Goal: Transaction & Acquisition: Purchase product/service

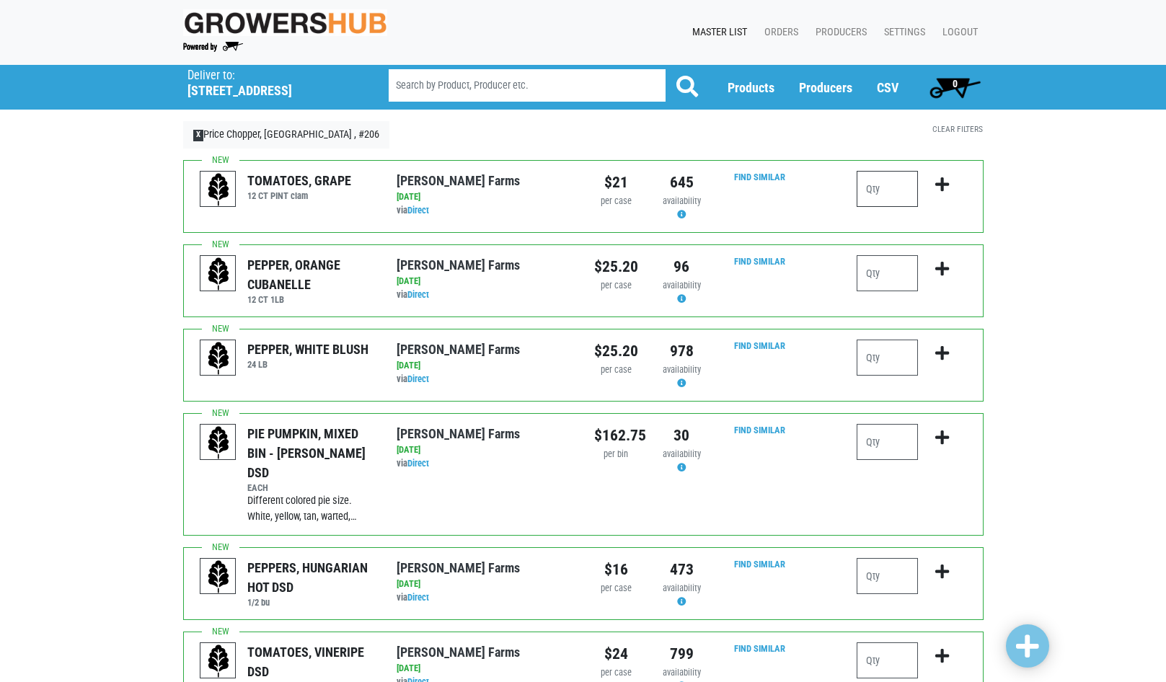
click at [874, 193] on input "number" at bounding box center [887, 189] width 61 height 36
type input "3"
type input "2"
click at [934, 186] on button "submit" at bounding box center [942, 193] width 34 height 45
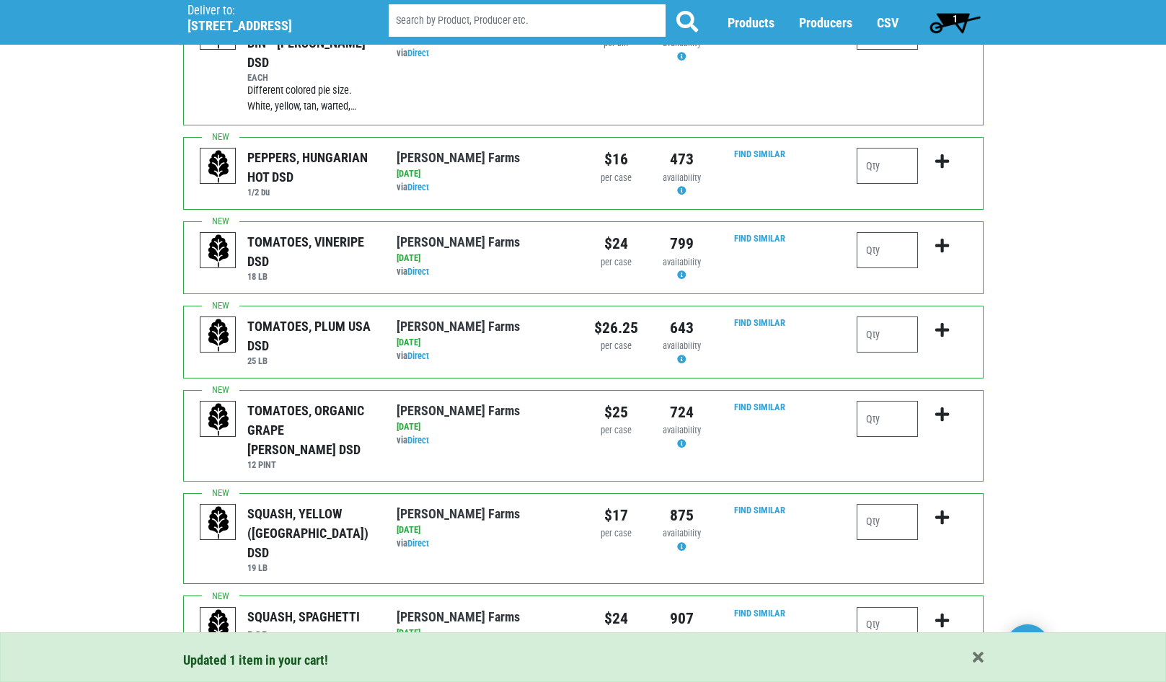
scroll to position [433, 0]
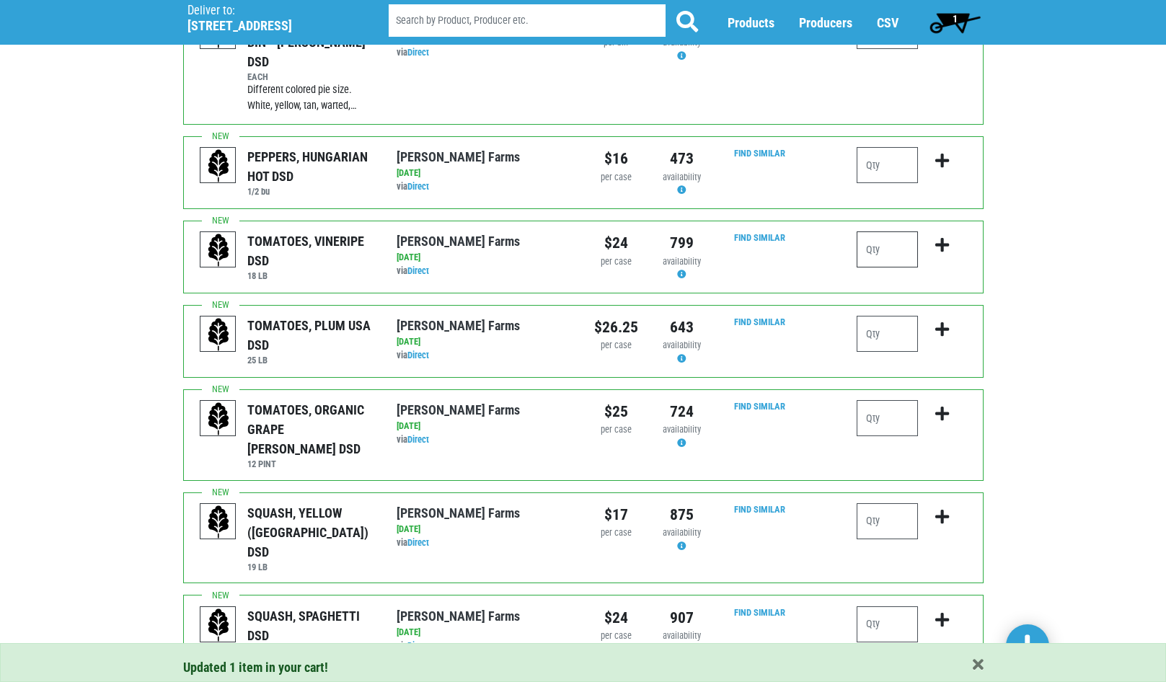
click at [874, 231] on input "number" at bounding box center [887, 249] width 61 height 36
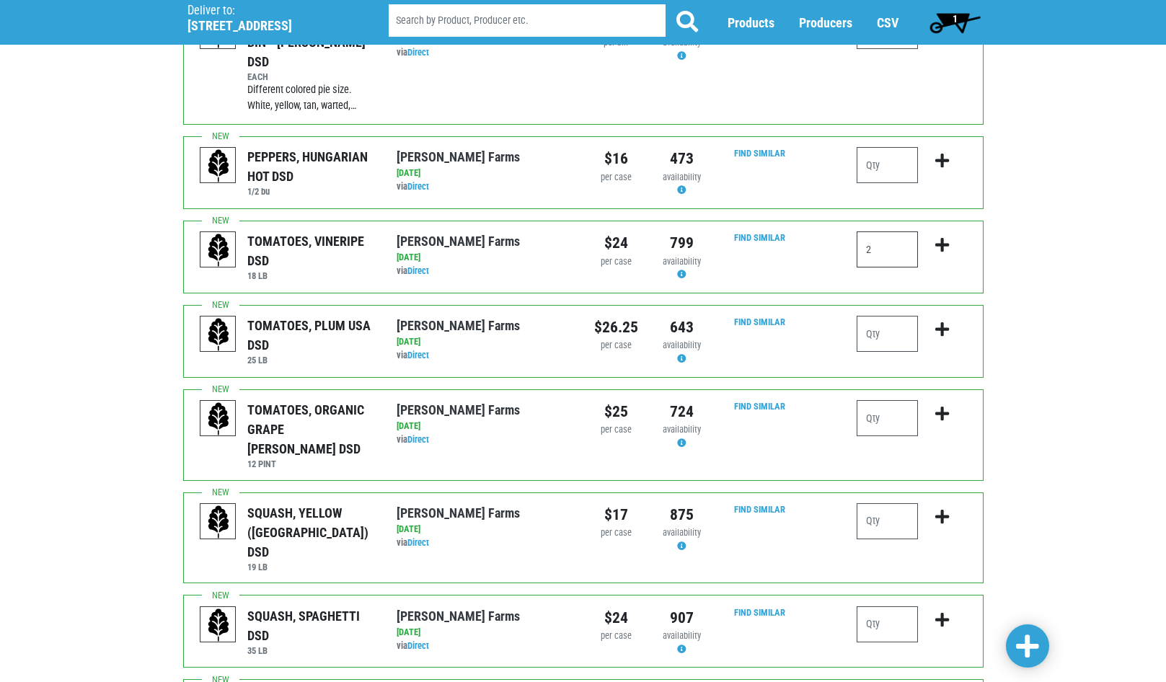
type input "2"
click at [946, 237] on icon "submit" at bounding box center [942, 245] width 14 height 16
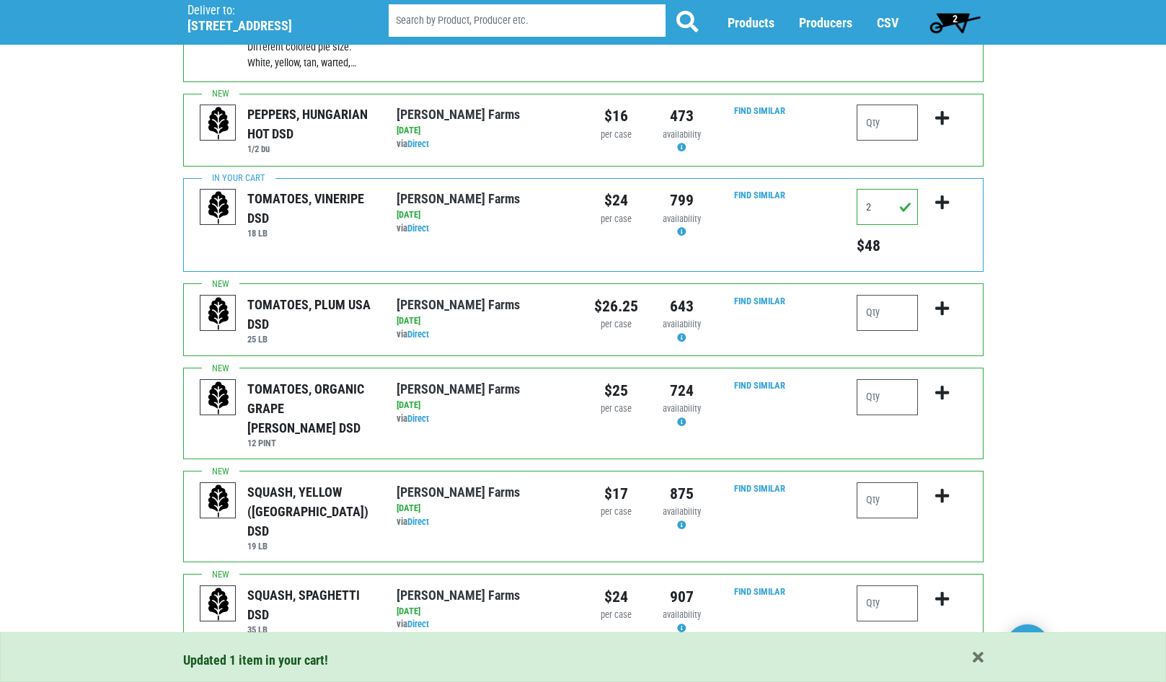
scroll to position [505, 0]
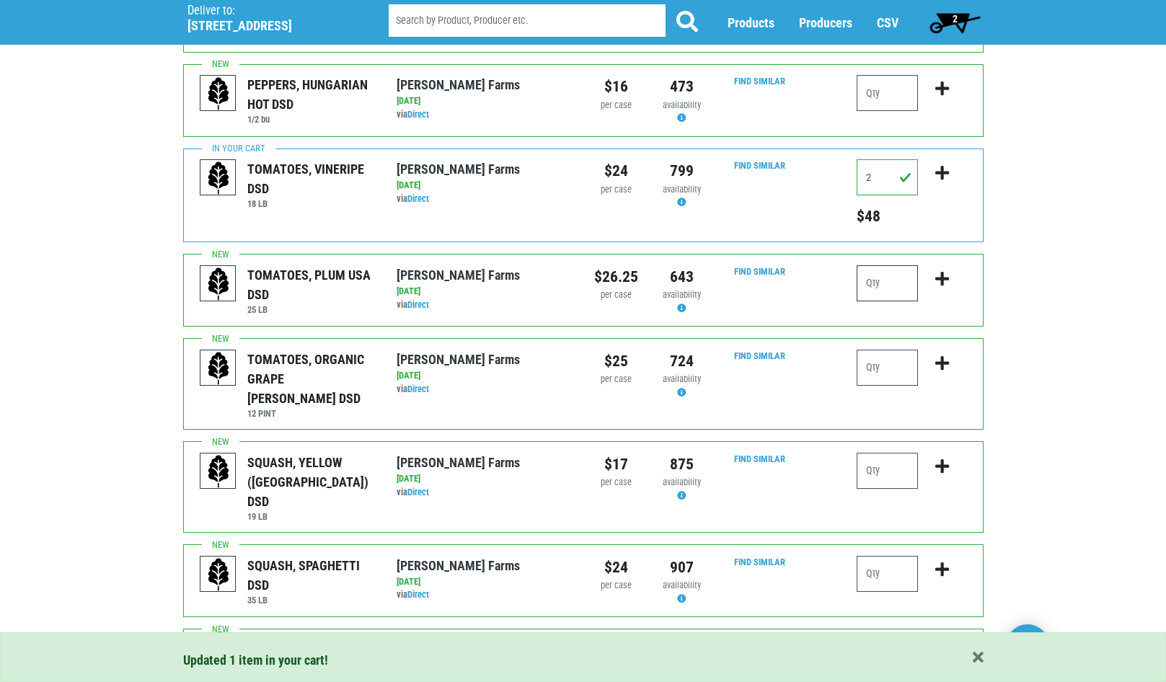
click at [896, 270] on input "number" at bounding box center [887, 283] width 61 height 36
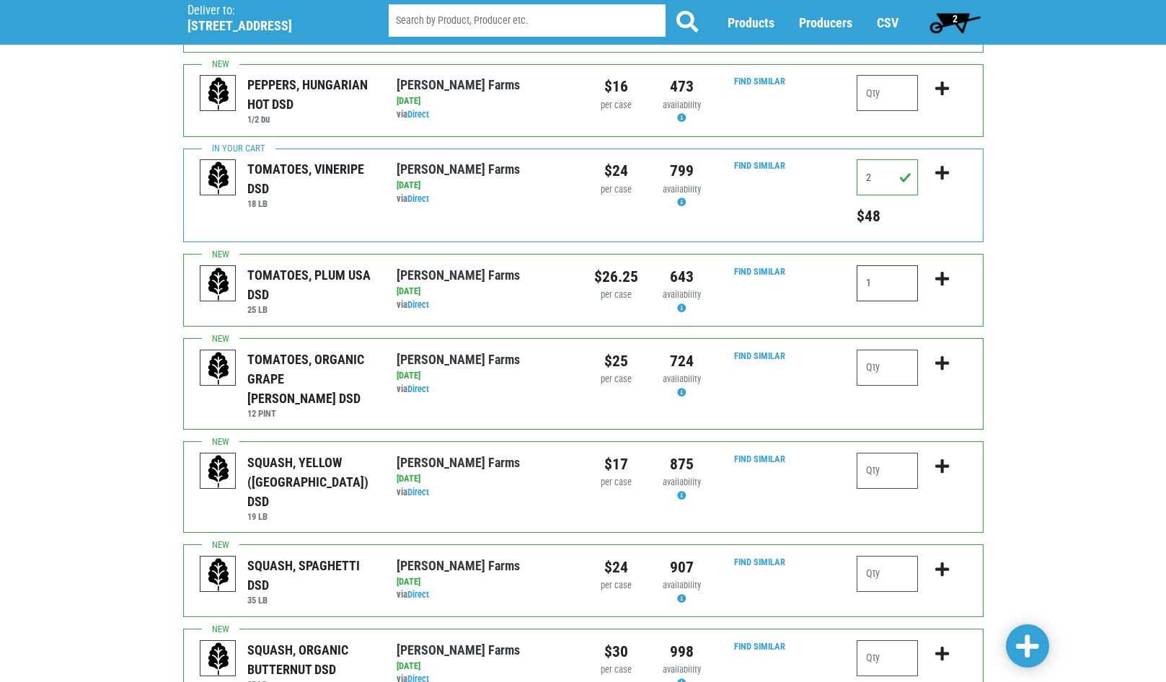
type input "1"
click at [937, 271] on icon "submit" at bounding box center [942, 279] width 14 height 16
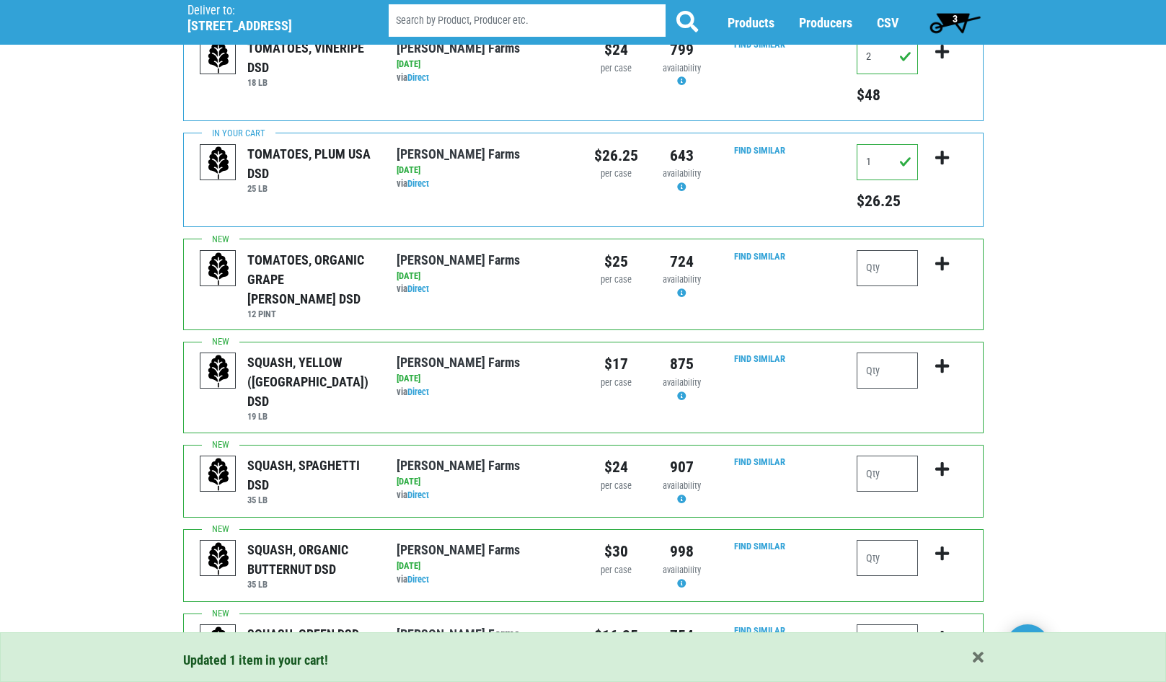
scroll to position [649, 0]
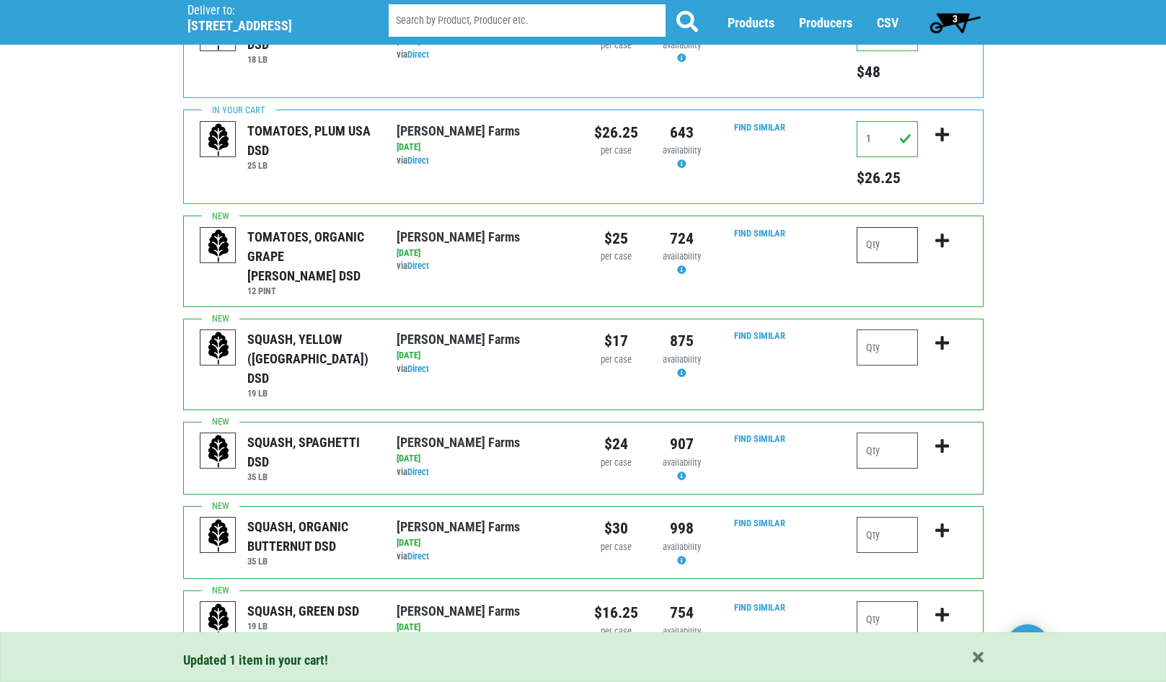
click at [865, 227] on input "number" at bounding box center [887, 245] width 61 height 36
type input "2"
click at [942, 234] on button "submit" at bounding box center [942, 249] width 34 height 45
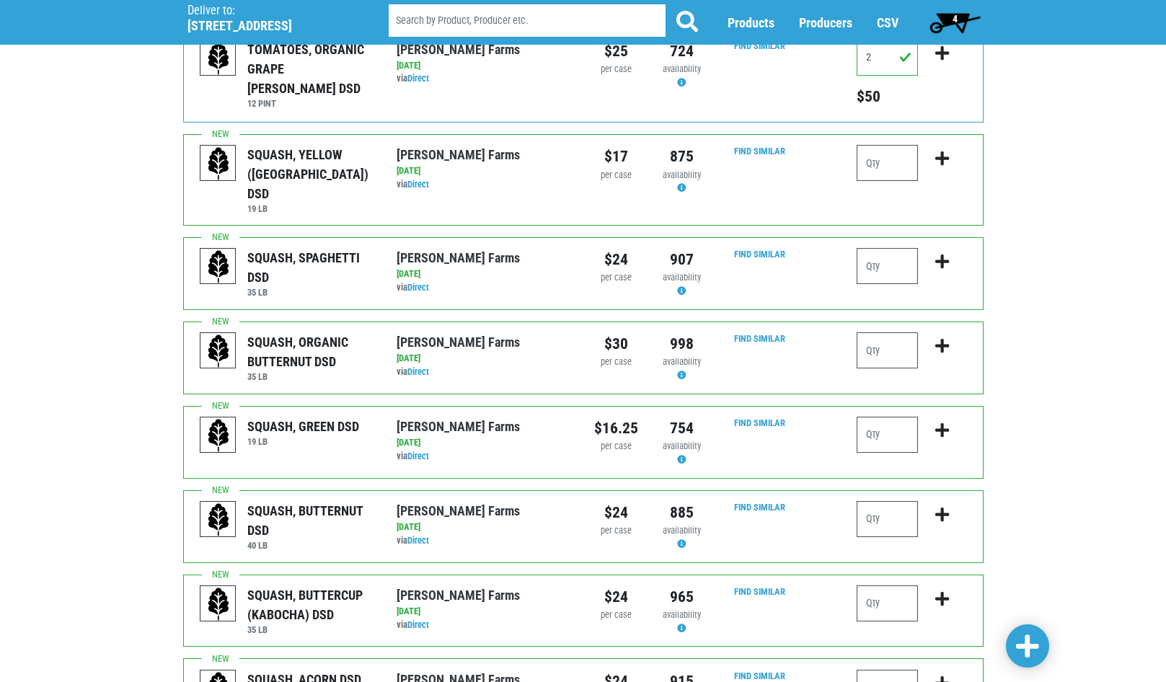
scroll to position [865, 0]
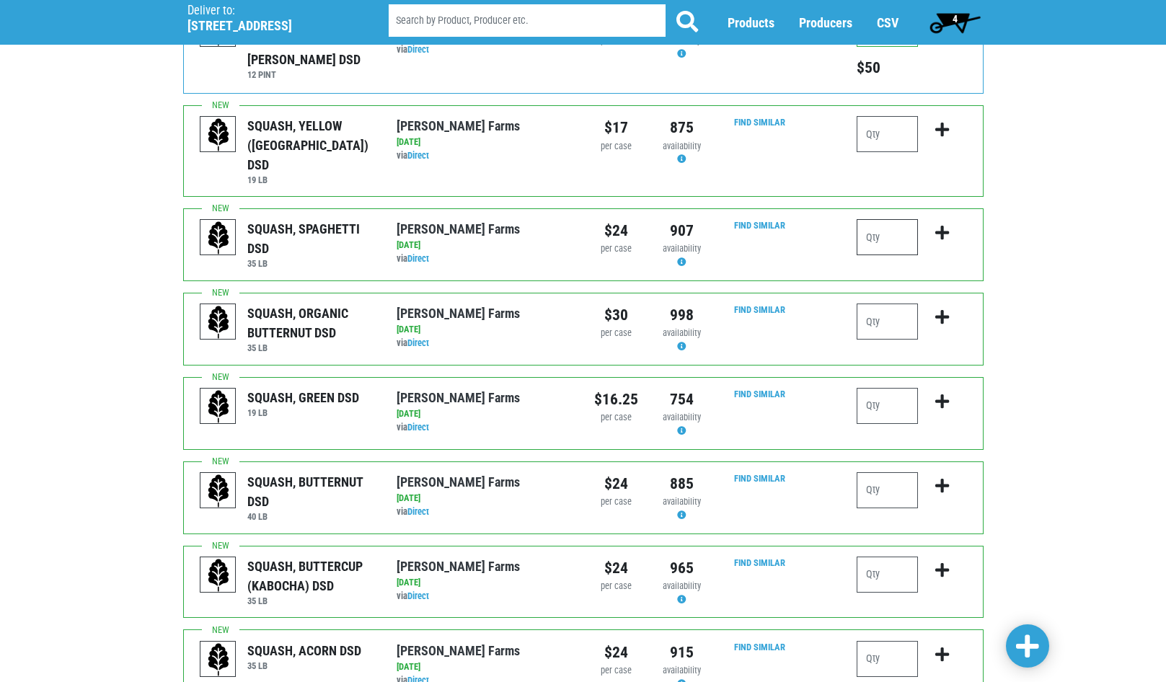
click at [877, 219] on input "number" at bounding box center [887, 237] width 61 height 36
type input "2"
click at [937, 225] on icon "submit" at bounding box center [942, 233] width 14 height 16
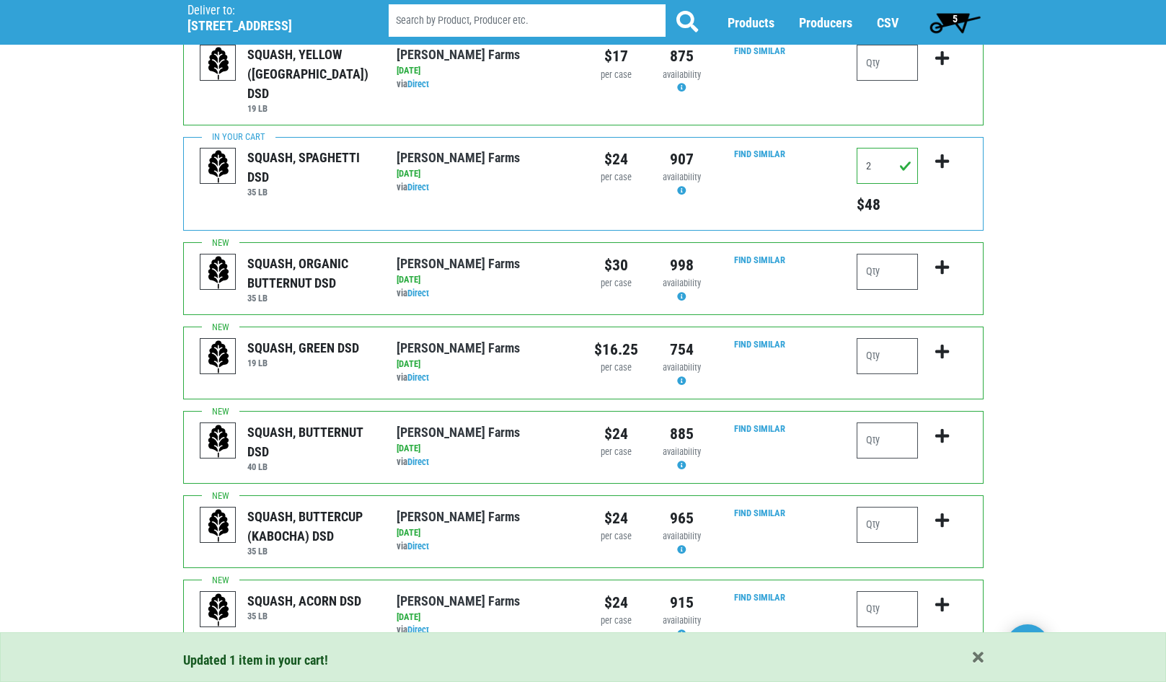
scroll to position [937, 0]
click at [877, 253] on input "number" at bounding box center [887, 271] width 61 height 36
type input "1"
click at [941, 259] on icon "submit" at bounding box center [942, 267] width 14 height 16
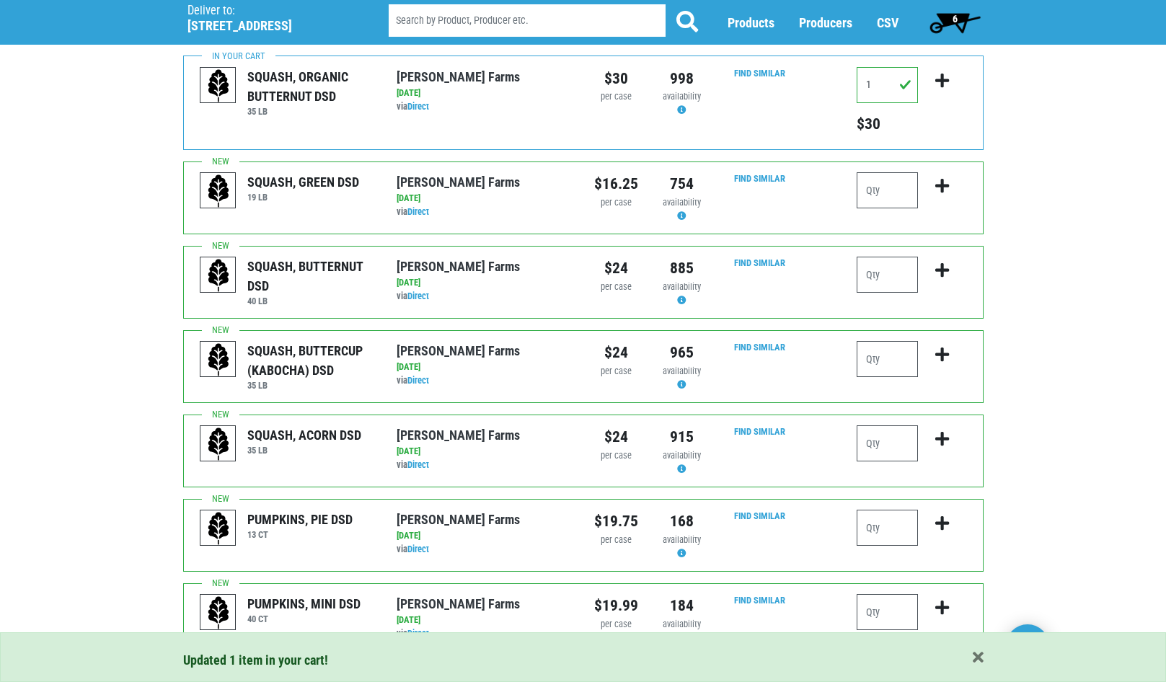
scroll to position [1154, 0]
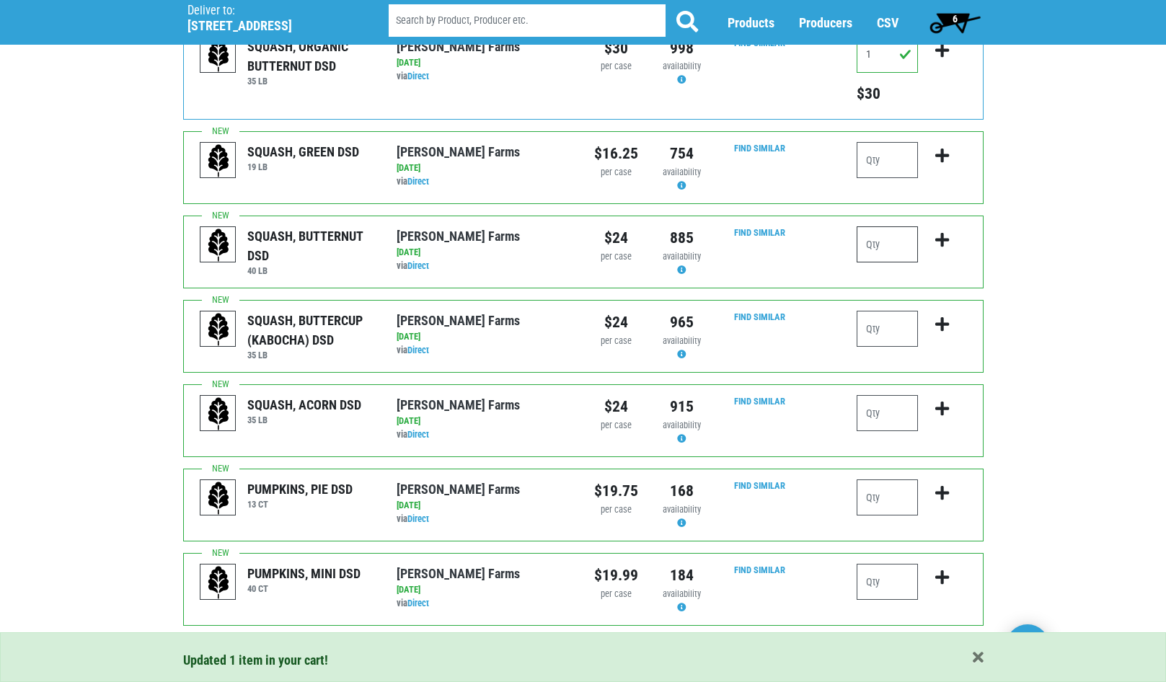
click at [880, 226] on input "number" at bounding box center [887, 244] width 61 height 36
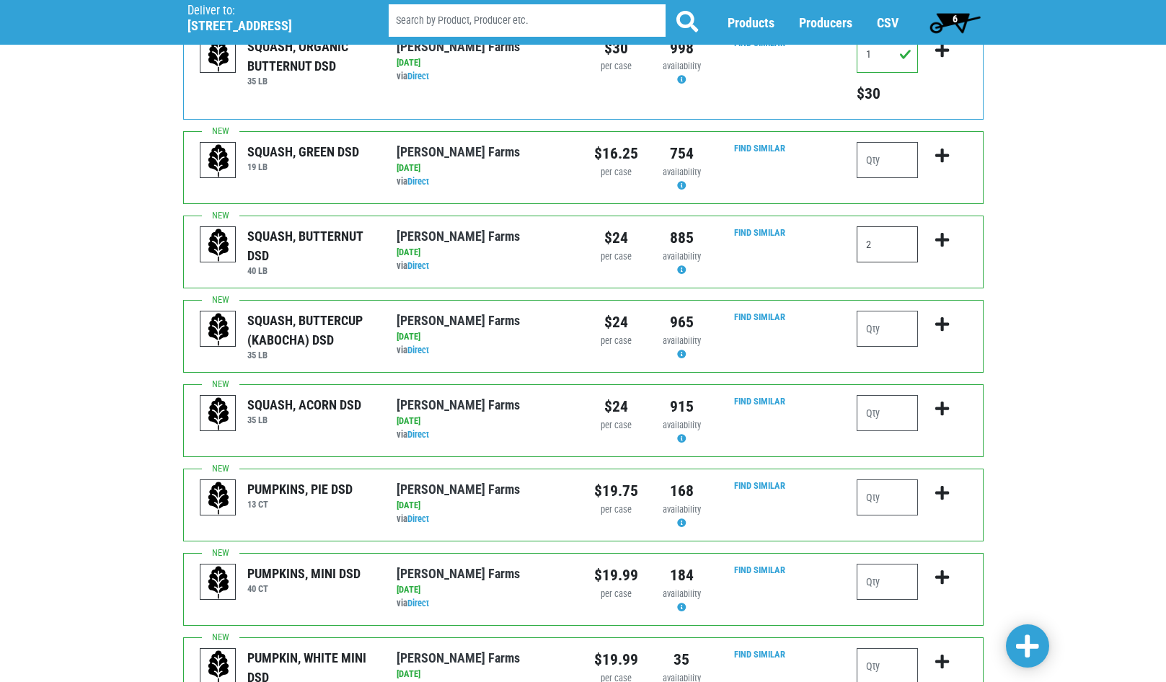
type input "2"
click at [945, 232] on icon "submit" at bounding box center [942, 240] width 14 height 16
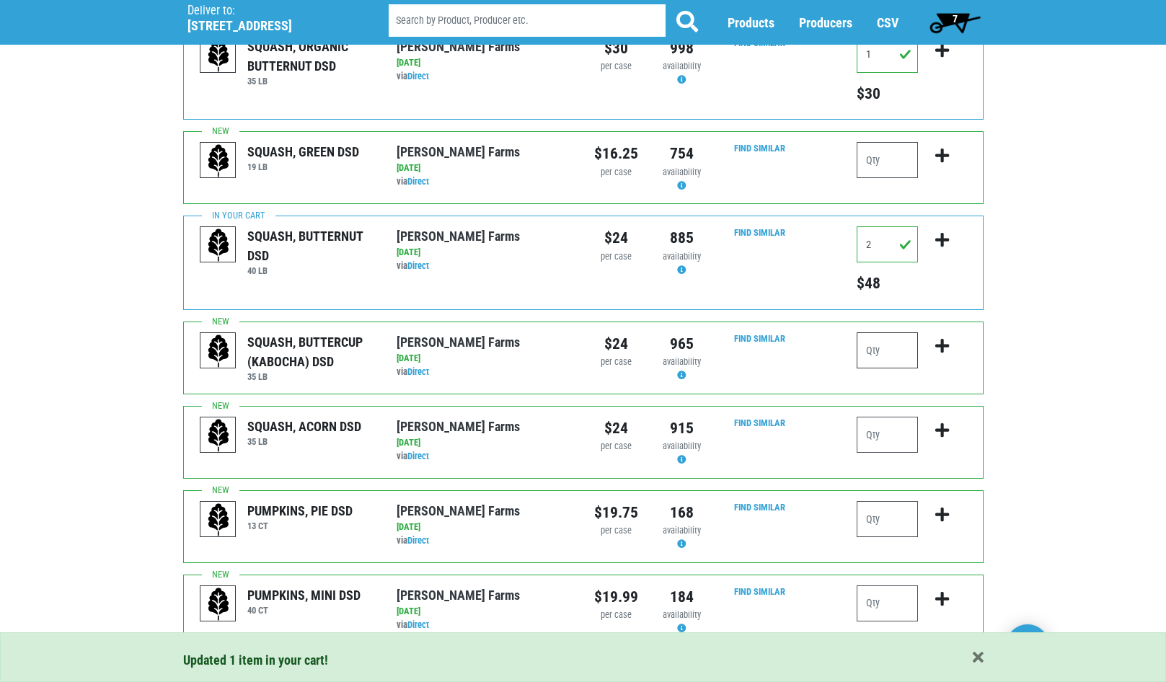
click at [892, 332] on input "number" at bounding box center [887, 350] width 61 height 36
type input "1"
click at [950, 332] on button "submit" at bounding box center [942, 354] width 34 height 45
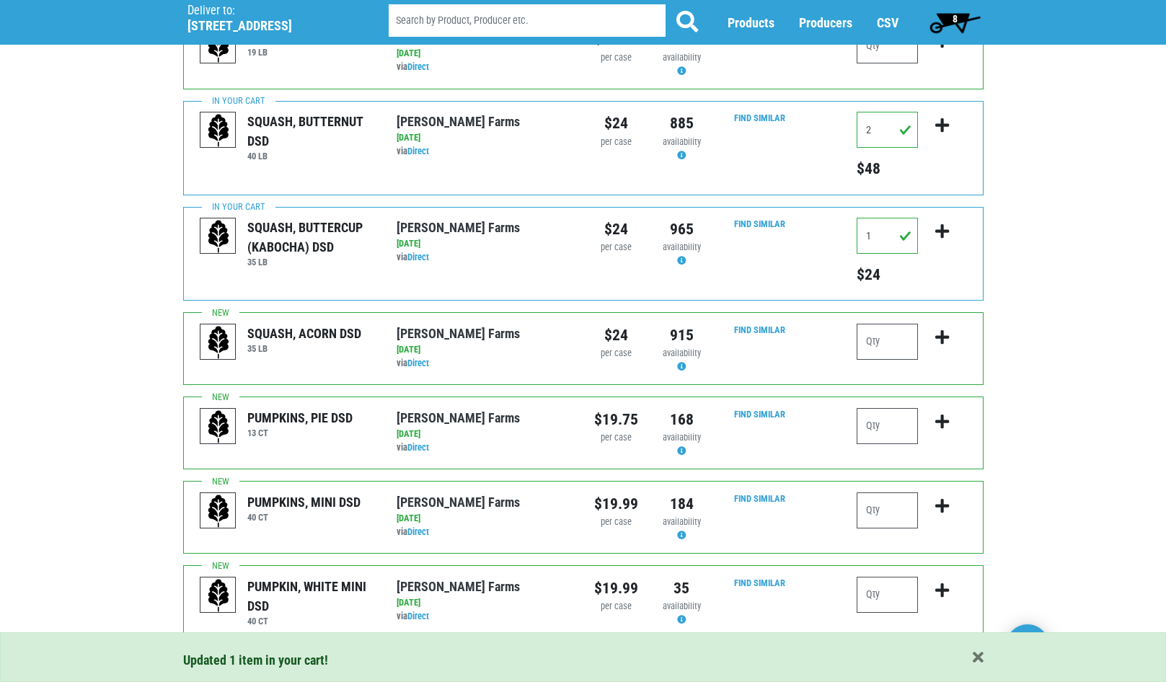
scroll to position [1298, 0]
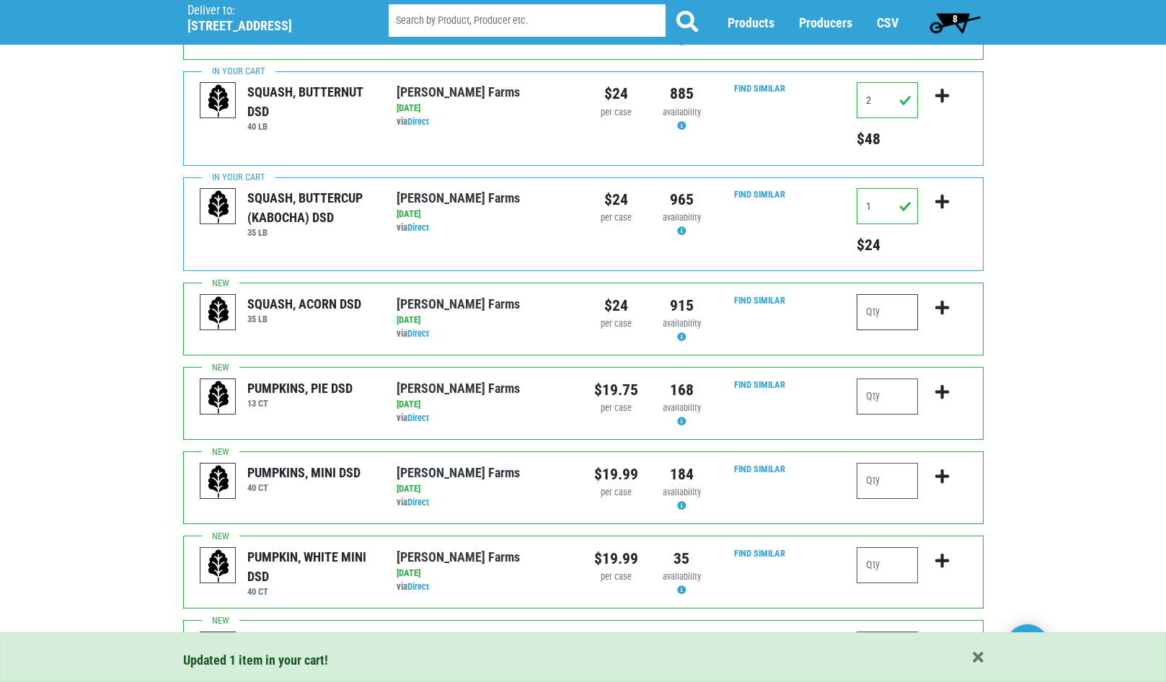
click at [885, 294] on input "number" at bounding box center [887, 312] width 61 height 36
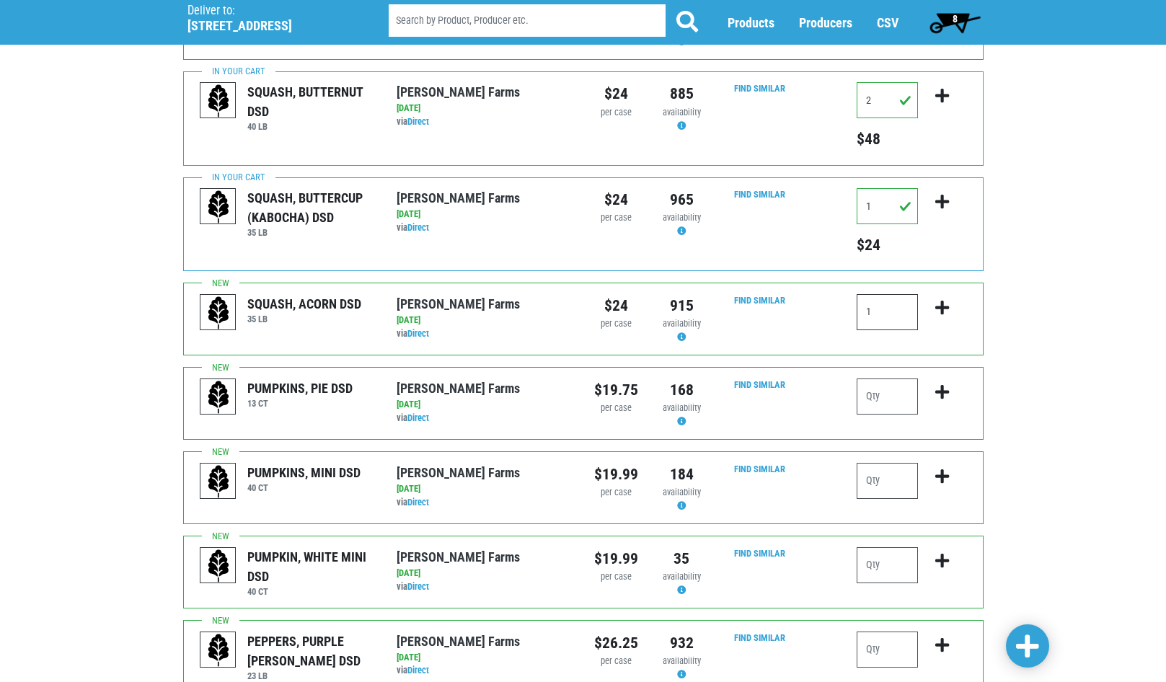
type input "1"
click at [943, 300] on icon "submit" at bounding box center [942, 308] width 14 height 16
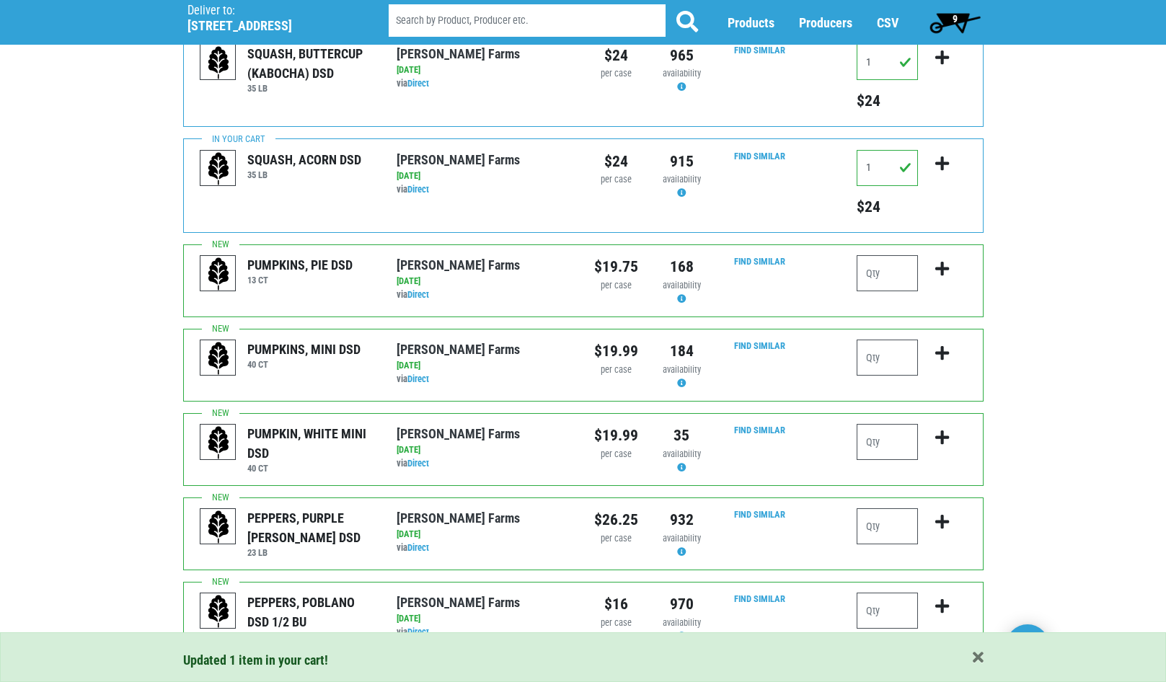
scroll to position [1468, 0]
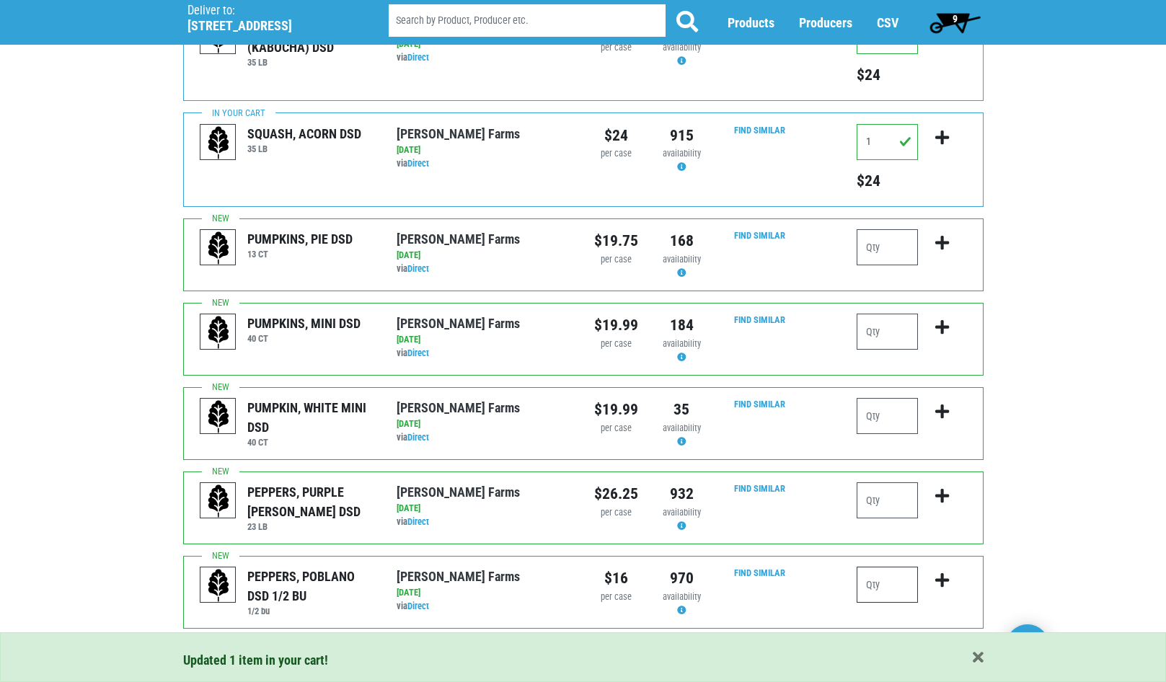
click at [886, 567] on input "number" at bounding box center [887, 585] width 61 height 36
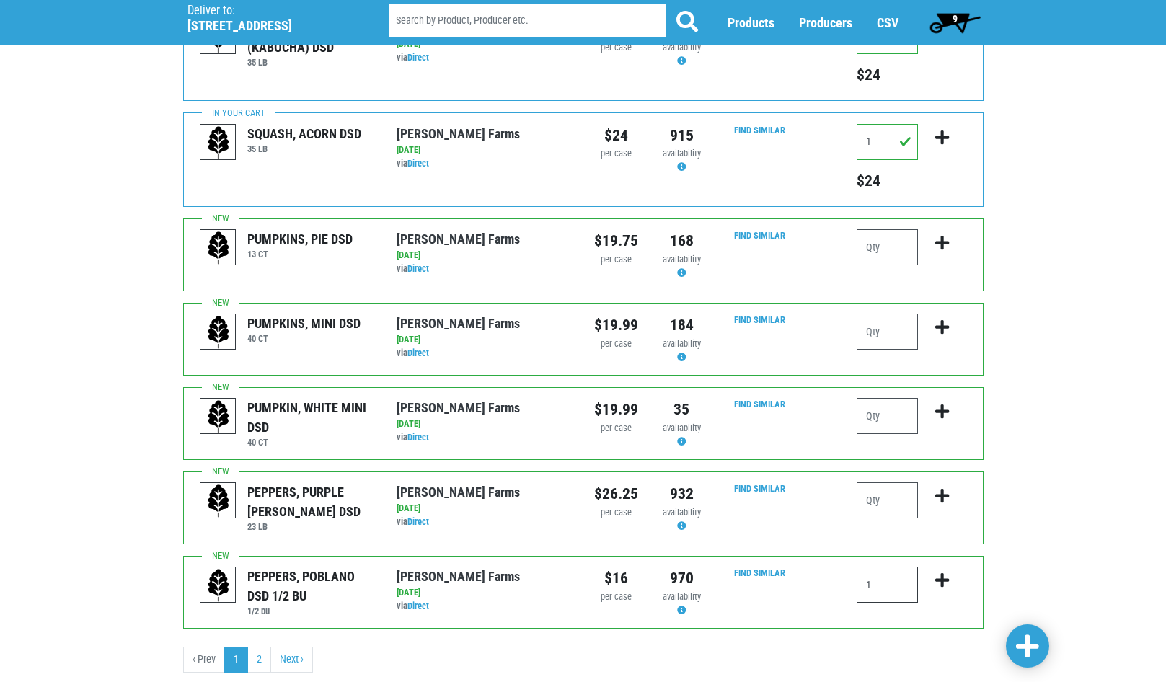
type input "1"
click at [942, 572] on icon "submit" at bounding box center [942, 580] width 14 height 16
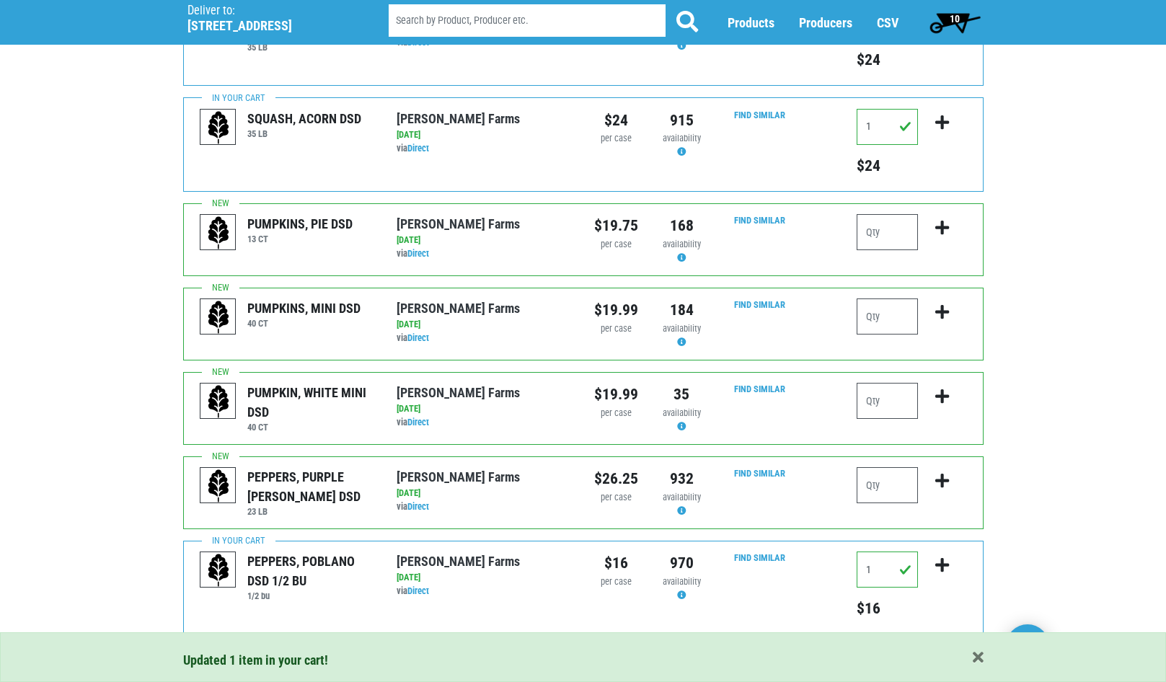
scroll to position [1490, 0]
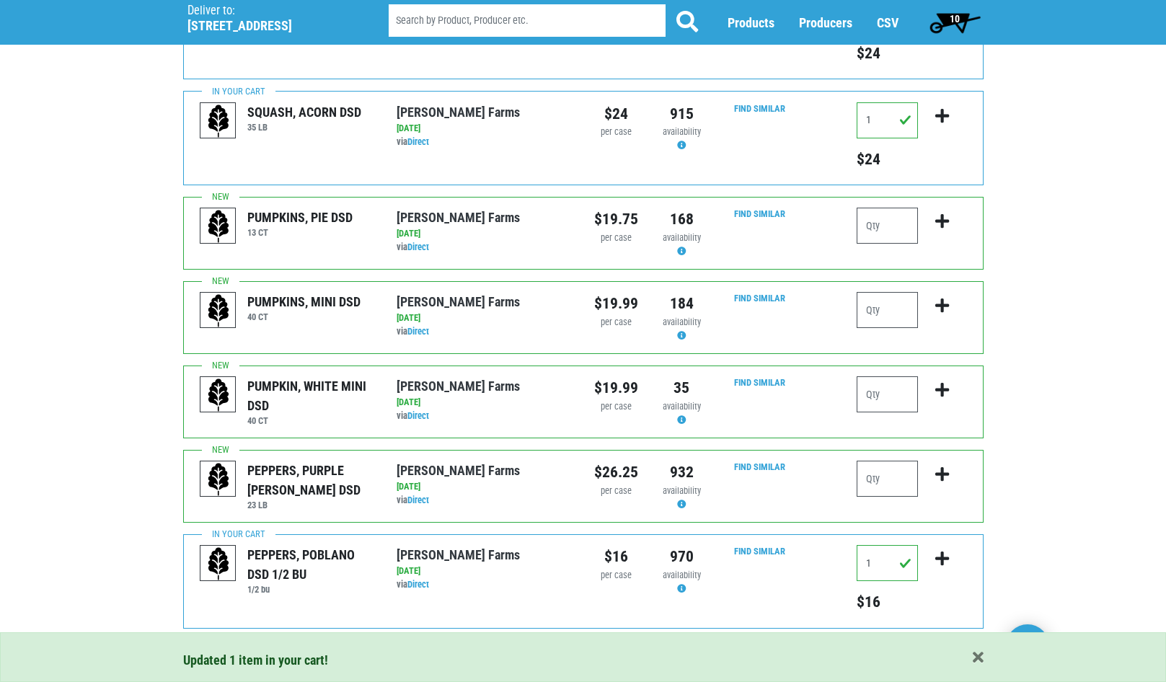
click at [260, 647] on link "2" at bounding box center [259, 660] width 24 height 26
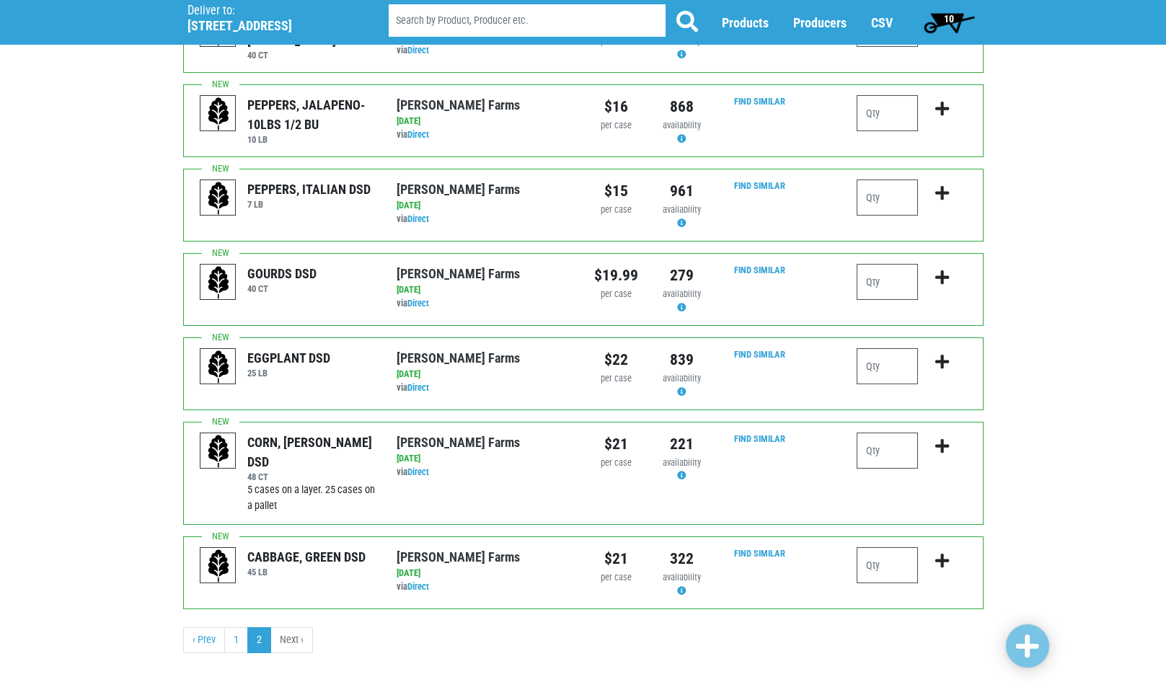
scroll to position [263, 0]
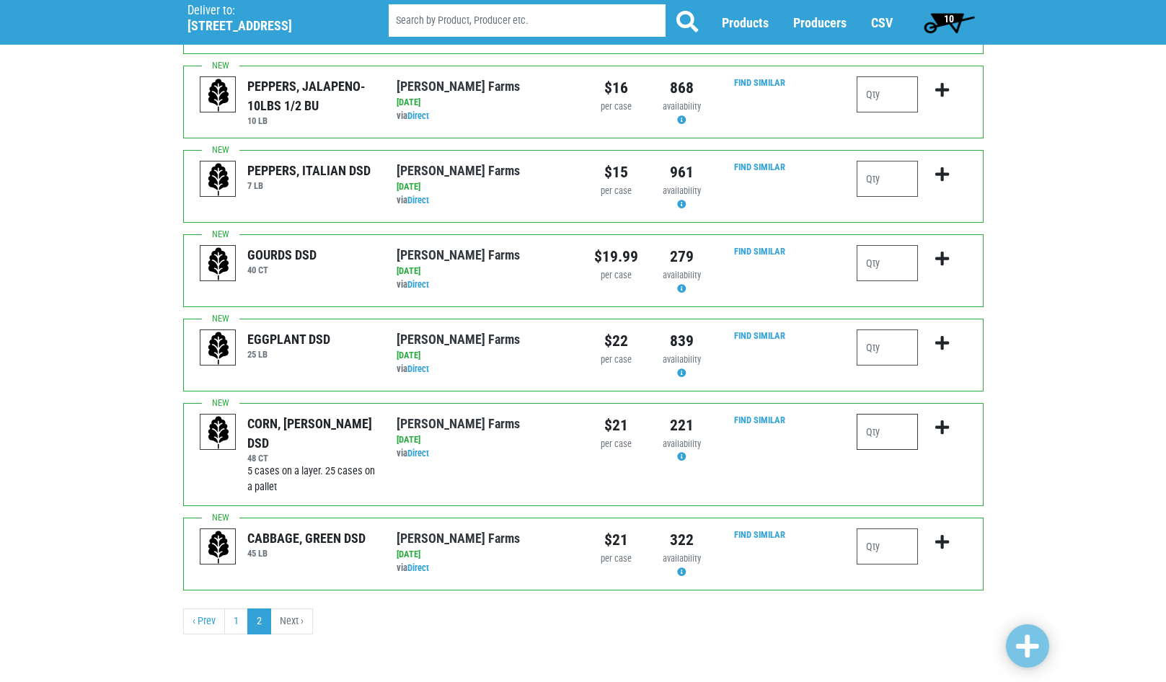
click at [887, 426] on input "number" at bounding box center [887, 432] width 61 height 36
type input "6"
click at [943, 424] on icon "submit" at bounding box center [942, 428] width 14 height 16
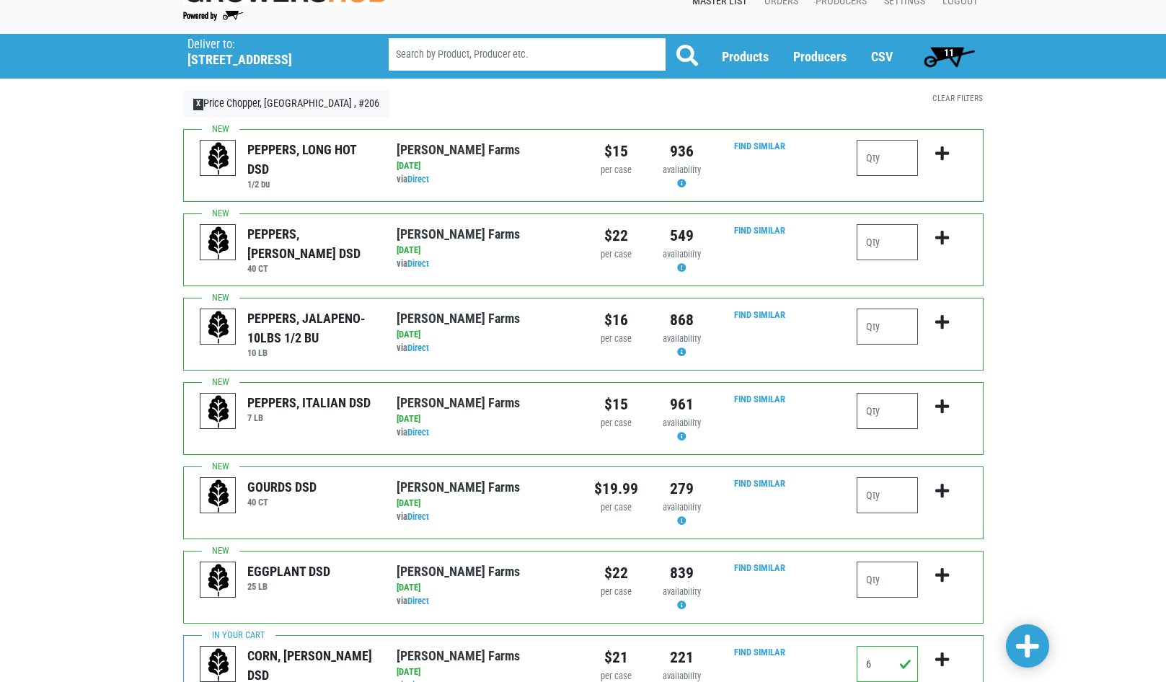
scroll to position [0, 0]
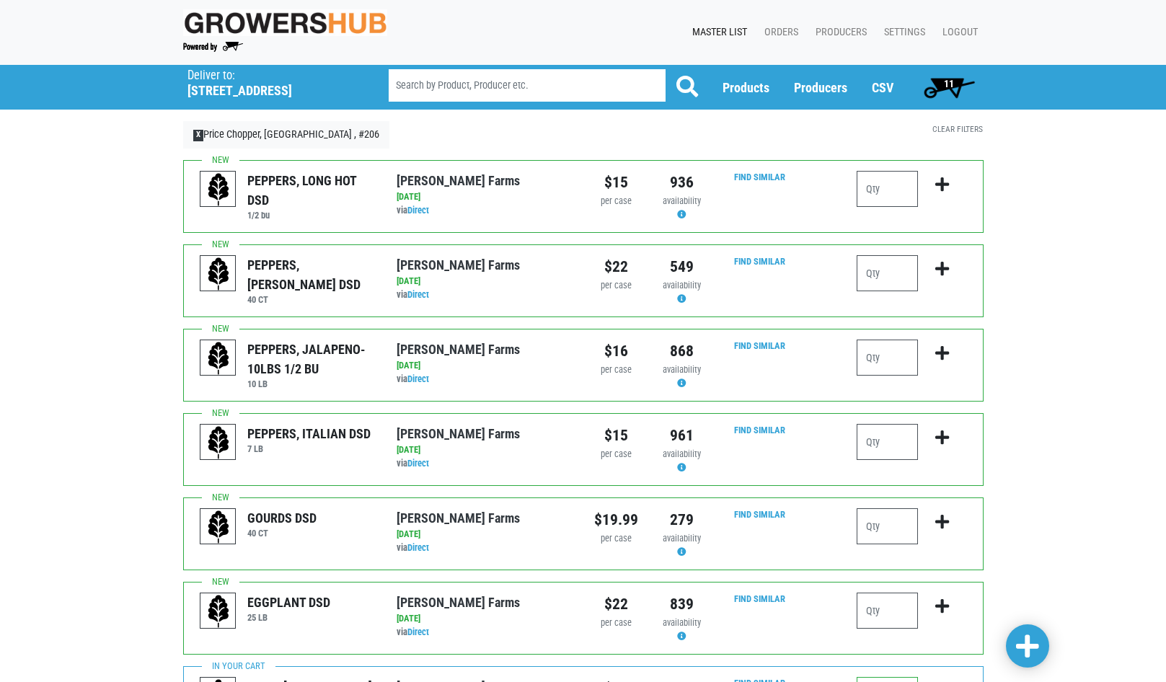
click at [945, 84] on span "11" at bounding box center [949, 84] width 10 height 12
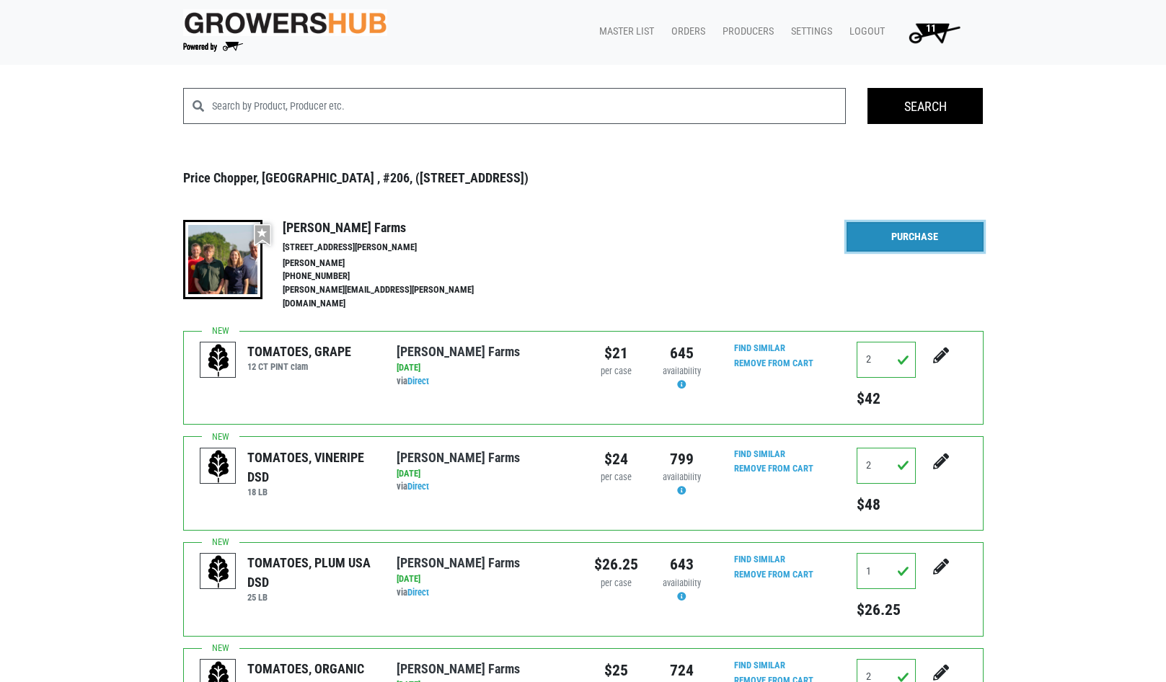
click at [924, 240] on link "Purchase" at bounding box center [914, 237] width 137 height 30
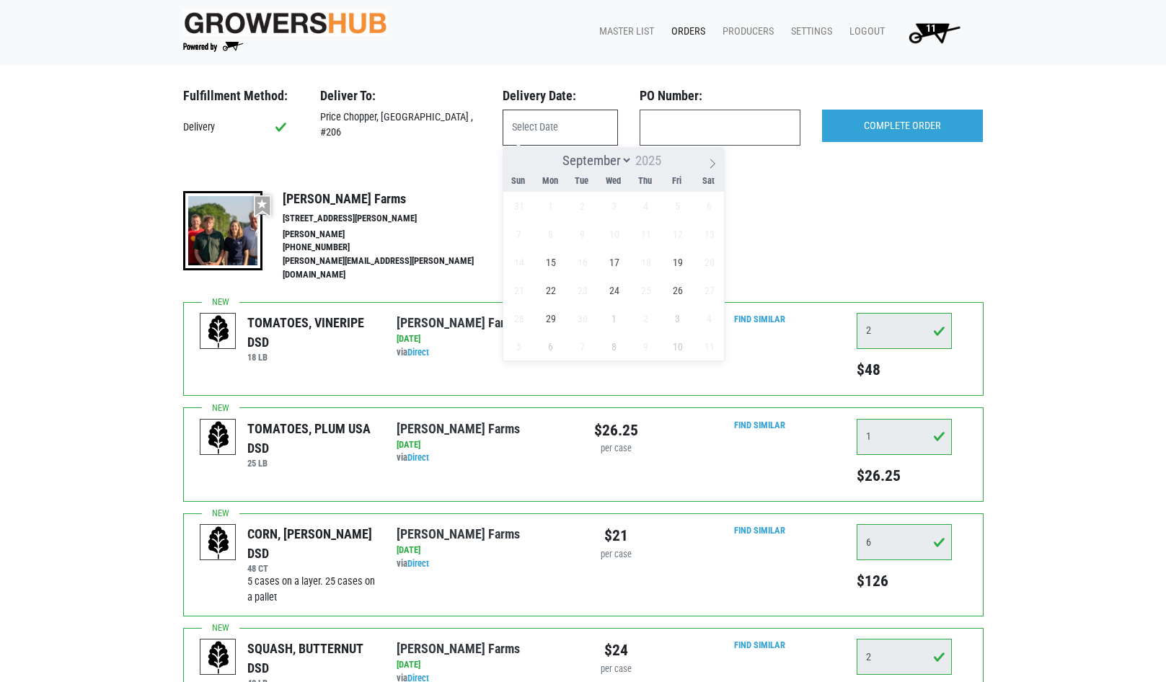
click at [521, 125] on input "text" at bounding box center [560, 128] width 115 height 36
click at [557, 260] on span "15" at bounding box center [550, 262] width 28 height 28
type input "[DATE]"
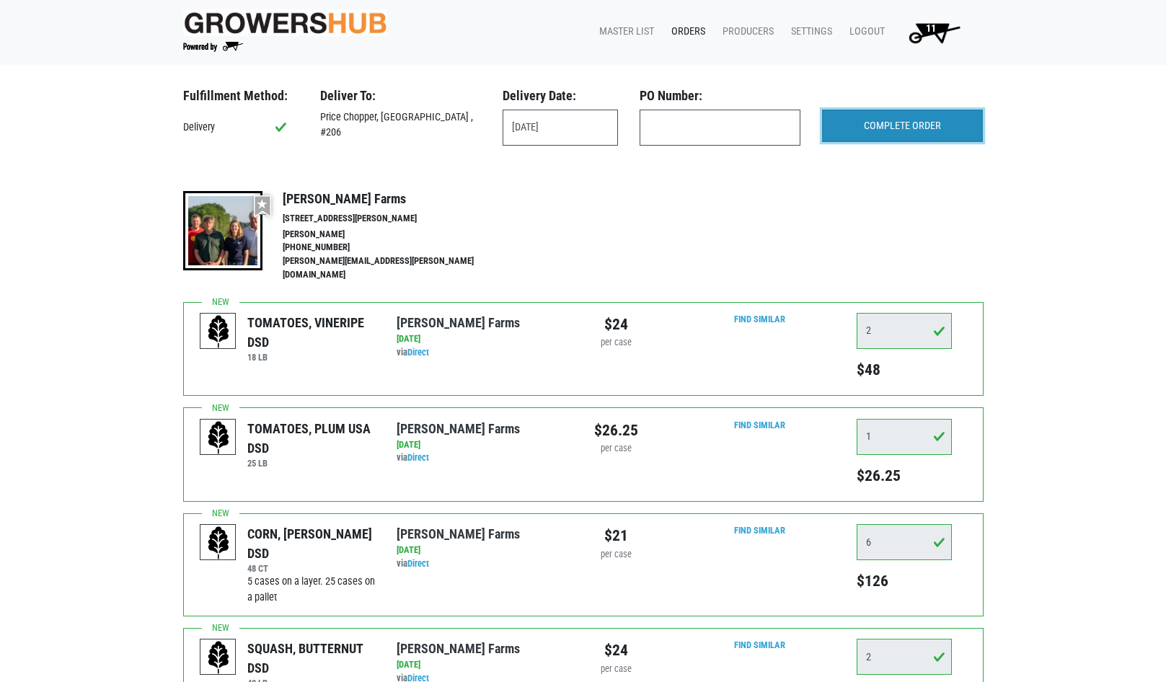
click at [851, 128] on input "COMPLETE ORDER" at bounding box center [902, 126] width 161 height 33
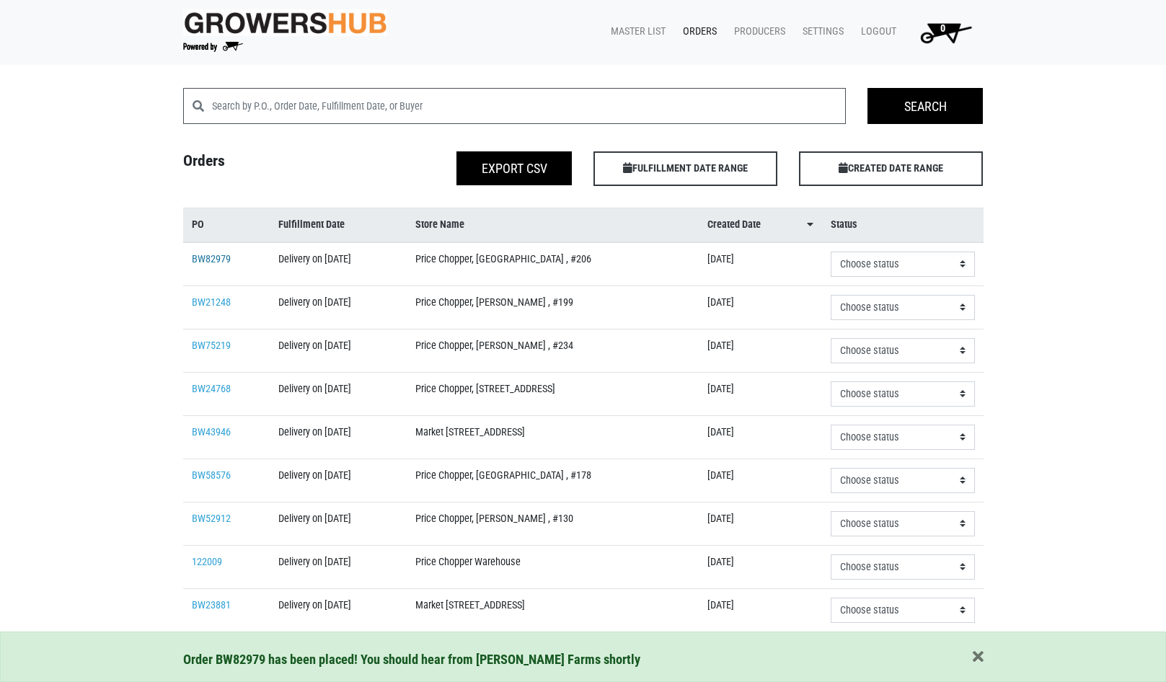
click at [211, 253] on link "BW82979" at bounding box center [211, 259] width 39 height 12
